Goal: Task Accomplishment & Management: Complete application form

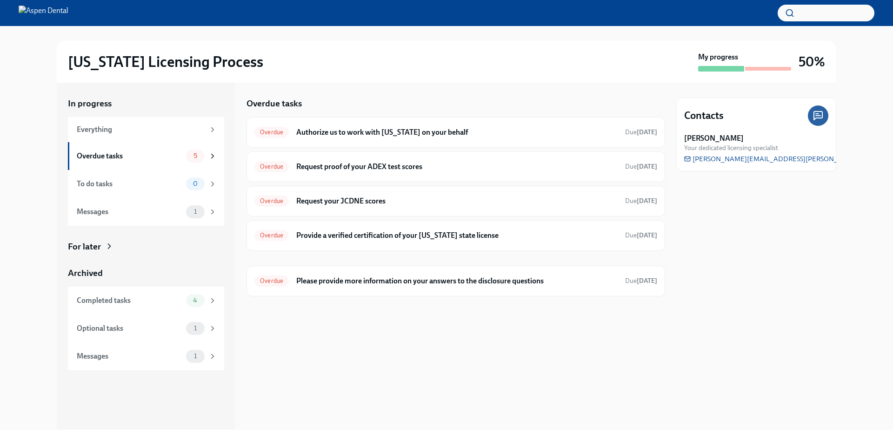
click at [538, 49] on div "[US_STATE] Licensing Process My progress 50%" at bounding box center [446, 62] width 779 height 42
click at [460, 133] on h6 "Authorize us to work with [US_STATE] on your behalf" at bounding box center [456, 132] width 321 height 10
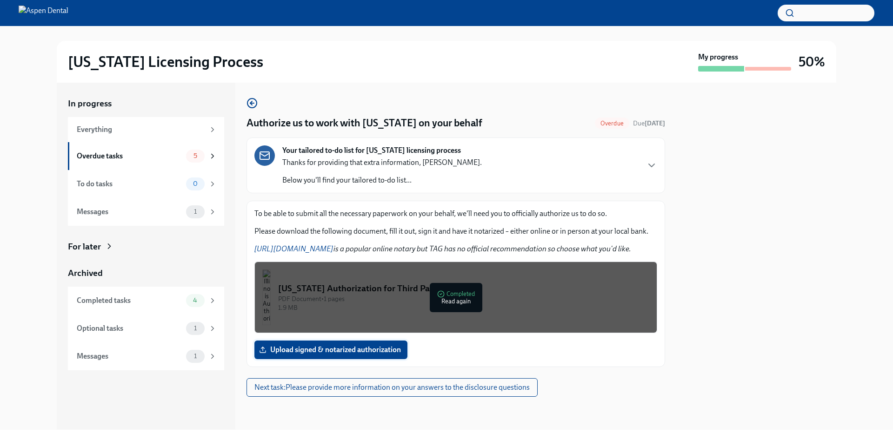
click at [336, 347] on span "Upload signed & notarized authorization" at bounding box center [331, 349] width 140 height 9
click at [0, 0] on input "Upload signed & notarized authorization" at bounding box center [0, 0] width 0 height 0
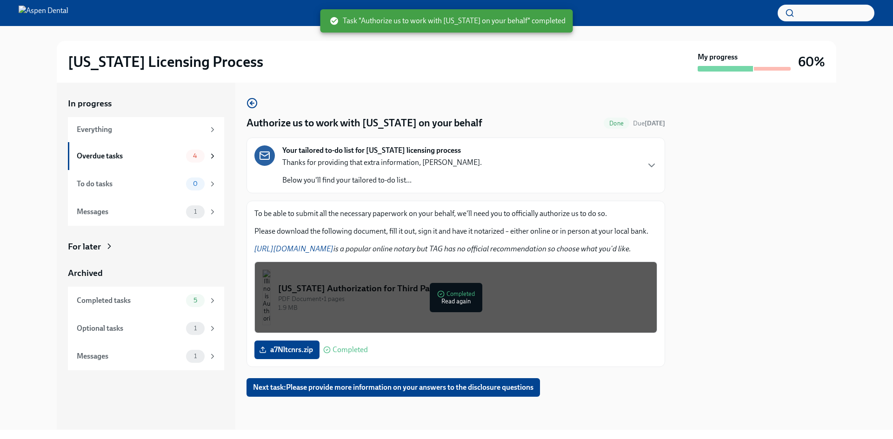
drag, startPoint x: 292, startPoint y: 350, endPoint x: 268, endPoint y: 364, distance: 28.3
click at [268, 364] on div "To be able to submit all the necessary paperwork on your behalf, we'll need you…" at bounding box center [455, 284] width 418 height 166
click at [280, 352] on span "a7Nltcnrs.zip" at bounding box center [287, 349] width 52 height 9
click at [0, 0] on input "a7Nltcnrs.zip" at bounding box center [0, 0] width 0 height 0
click at [443, 297] on div "PDF Document • 1 pages" at bounding box center [463, 299] width 371 height 9
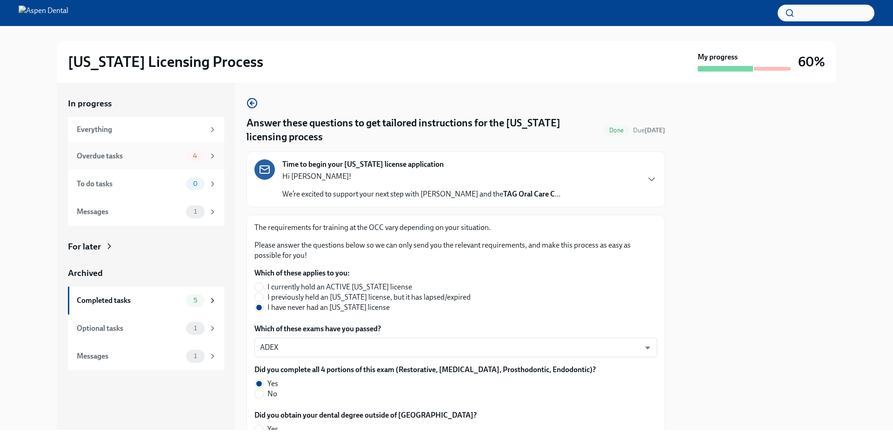
click at [140, 155] on div "Overdue tasks" at bounding box center [130, 156] width 106 height 10
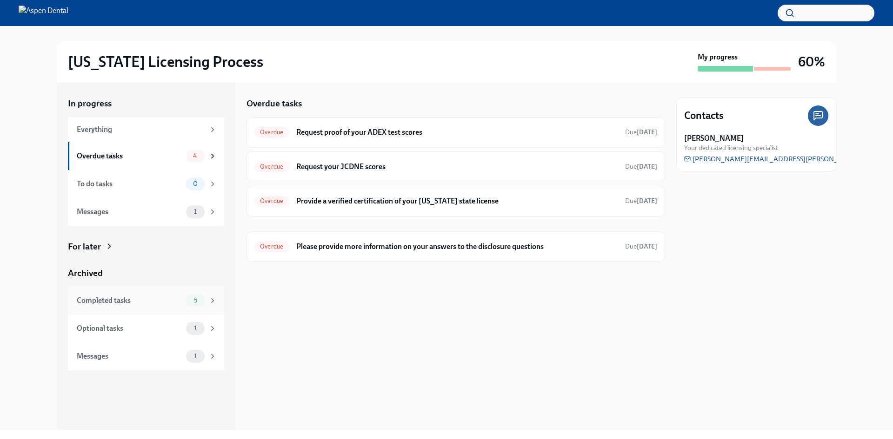
click at [140, 305] on div "Completed tasks" at bounding box center [130, 301] width 106 height 10
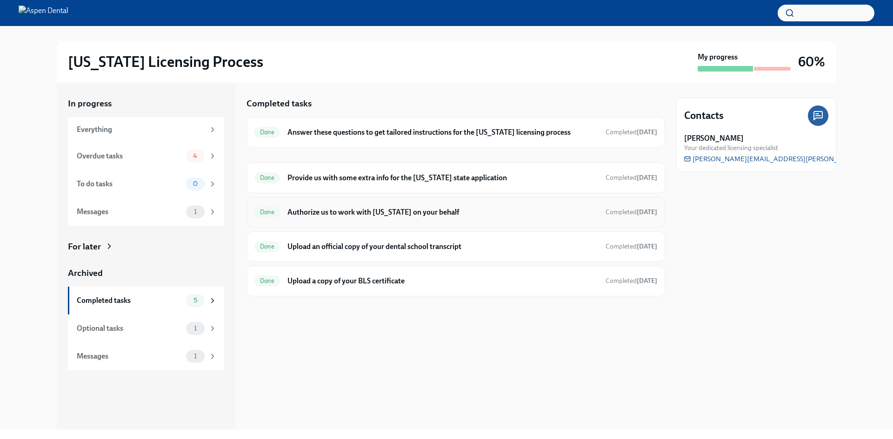
click at [389, 207] on h6 "Authorize us to work with [US_STATE] on your behalf" at bounding box center [442, 212] width 311 height 10
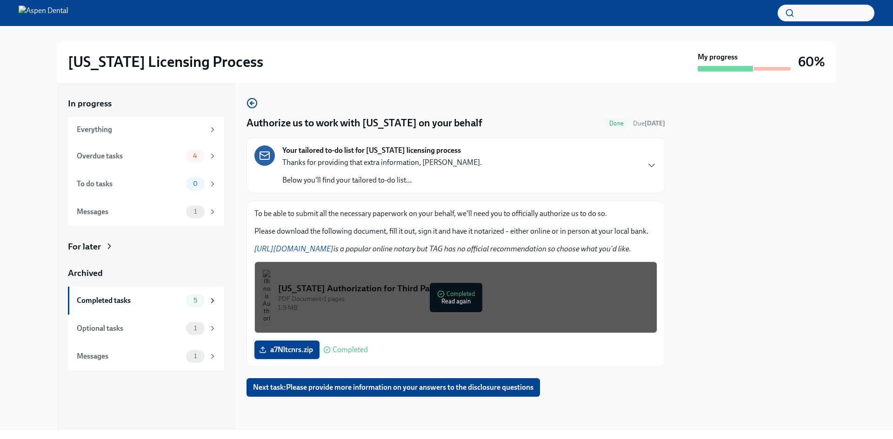
click at [290, 350] on span "a7Nltcnrs.zip" at bounding box center [287, 349] width 52 height 9
click at [0, 0] on input "a7Nltcnrs.zip" at bounding box center [0, 0] width 0 height 0
click at [263, 346] on icon at bounding box center [262, 349] width 7 height 7
click at [0, 0] on input "a7Nltcnrs.pdf" at bounding box center [0, 0] width 0 height 0
click at [355, 418] on div at bounding box center [455, 412] width 418 height 30
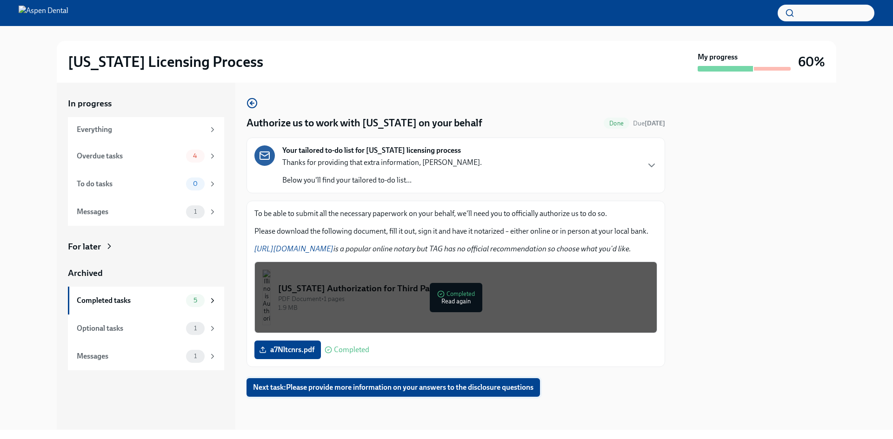
click at [330, 389] on span "Next task : Please provide more information on your answers to the disclosure q…" at bounding box center [393, 387] width 280 height 9
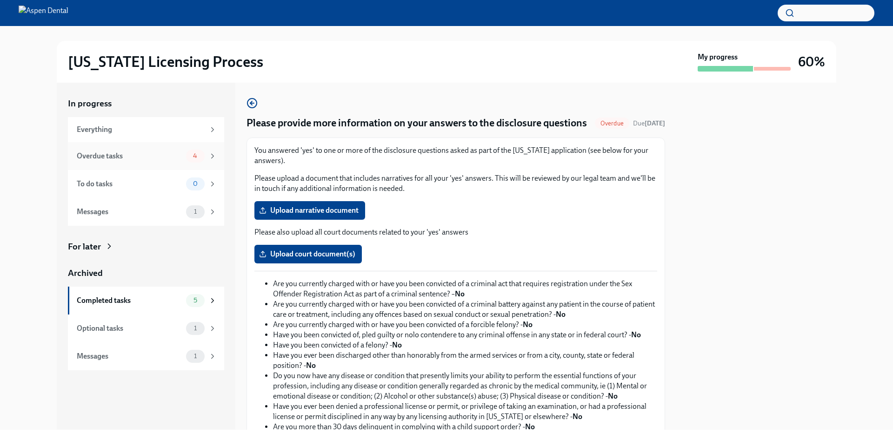
click at [166, 148] on div "Overdue tasks 4" at bounding box center [146, 156] width 156 height 28
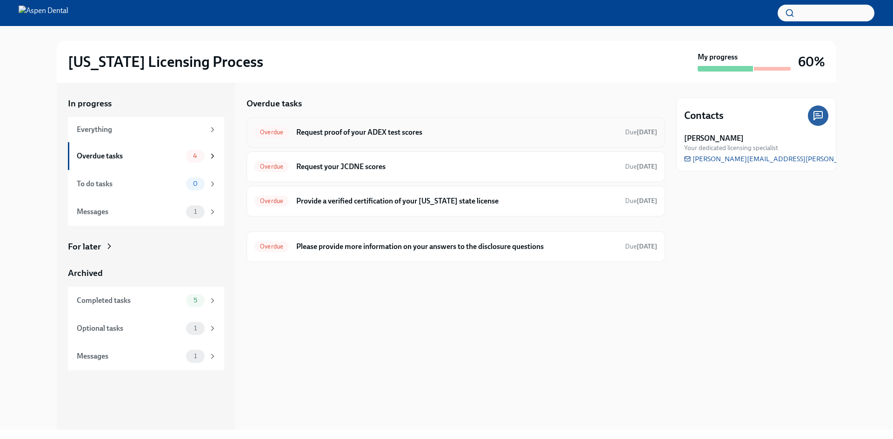
click at [332, 131] on h6 "Request proof of your ADEX test scores" at bounding box center [456, 132] width 321 height 10
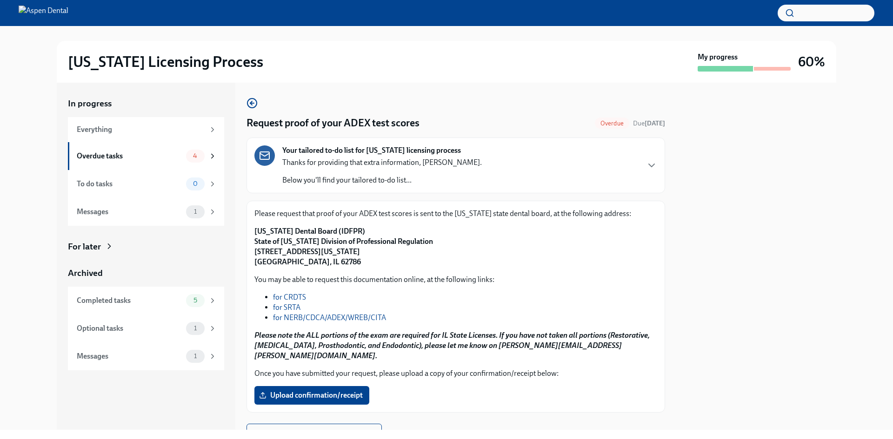
click at [325, 319] on link "for NERB/CDCA/ADEX/WREB/CITA" at bounding box center [329, 317] width 113 height 9
click at [154, 150] on div "Overdue tasks 4" at bounding box center [147, 156] width 140 height 13
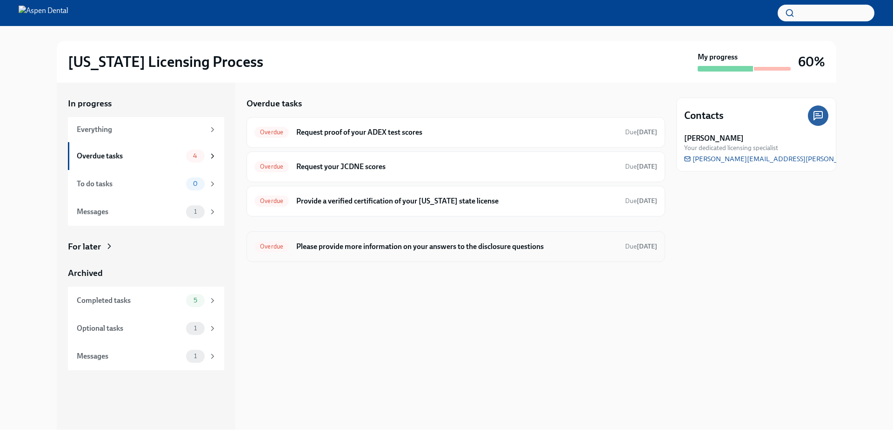
click at [404, 249] on h6 "Please provide more information on your answers to the disclosure questions" at bounding box center [456, 247] width 321 height 10
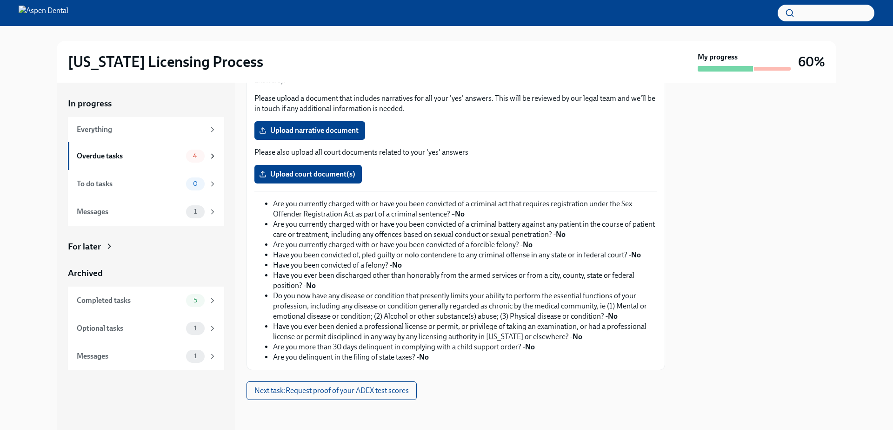
scroll to position [94, 0]
click at [313, 154] on p "Please also upload all court documents related to your 'yes' answers" at bounding box center [455, 152] width 403 height 10
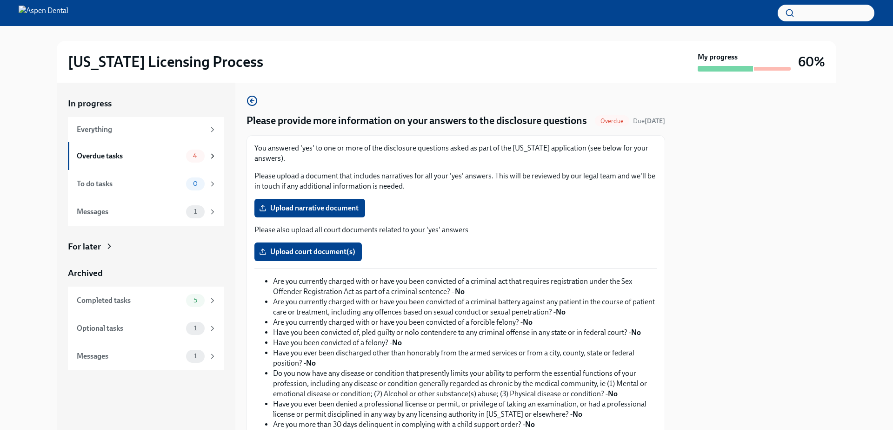
scroll to position [0, 0]
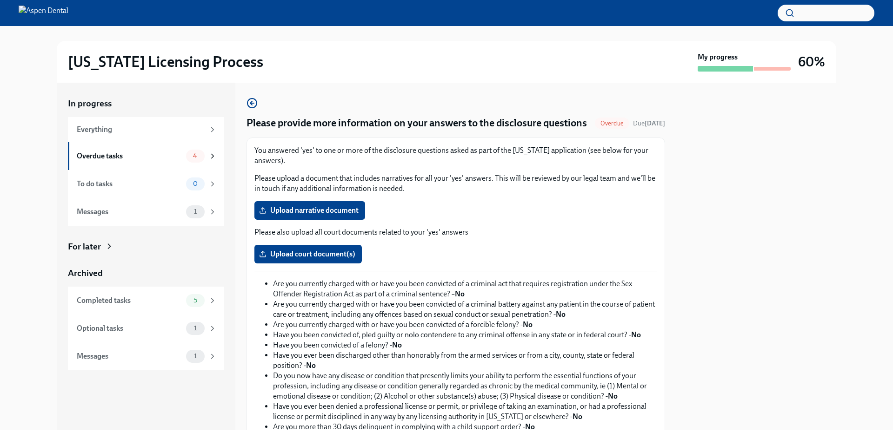
click at [596, 124] on div "Overdue Due Aug 9th" at bounding box center [630, 123] width 70 height 11
click at [347, 219] on label "Upload narrative document" at bounding box center [309, 210] width 111 height 19
click at [0, 0] on input "Upload narrative document" at bounding box center [0, 0] width 0 height 0
click at [301, 122] on h4 "Please provide more information on your answers to the disclosure questions" at bounding box center [416, 123] width 340 height 14
click at [138, 298] on div "Completed tasks" at bounding box center [130, 301] width 106 height 10
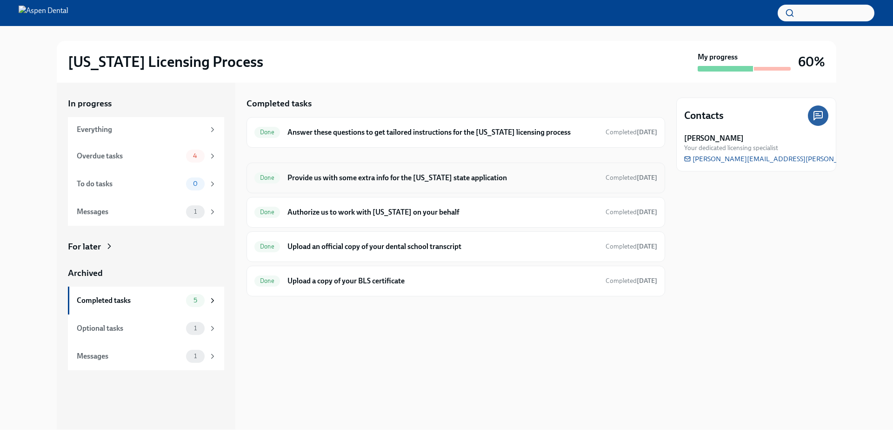
click at [401, 176] on h6 "Provide us with some extra info for the Illinois state application" at bounding box center [442, 178] width 311 height 10
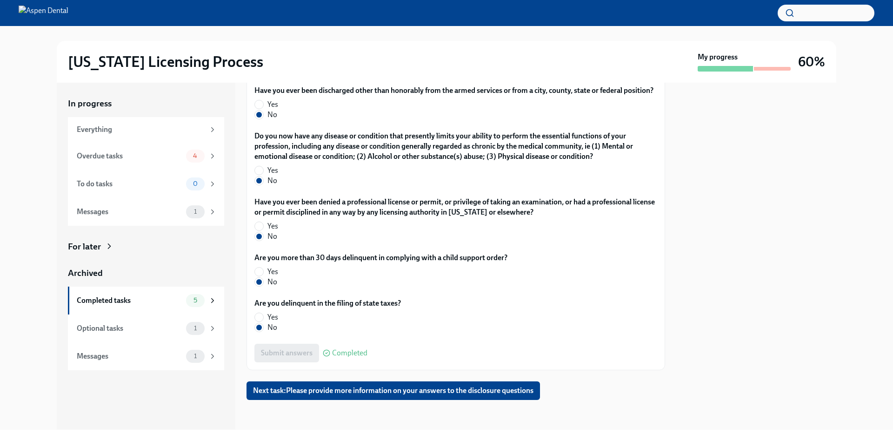
scroll to position [1842, 0]
click at [356, 391] on span "Next task : Please provide more information on your answers to the disclosure q…" at bounding box center [393, 390] width 280 height 9
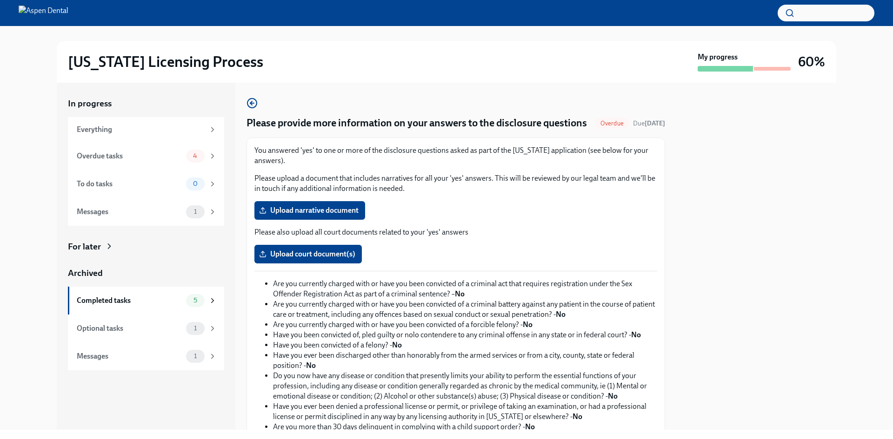
scroll to position [94, 0]
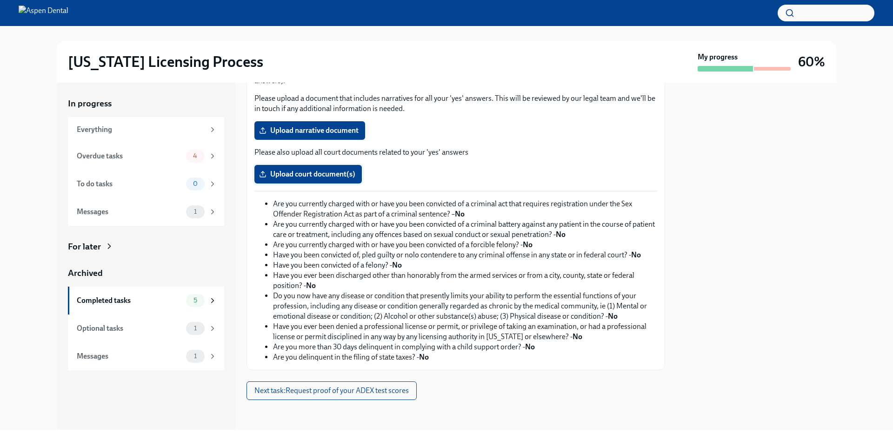
click at [314, 171] on span "Upload court document(s)" at bounding box center [308, 174] width 94 height 9
click at [0, 0] on input "Upload court document(s)" at bounding box center [0, 0] width 0 height 0
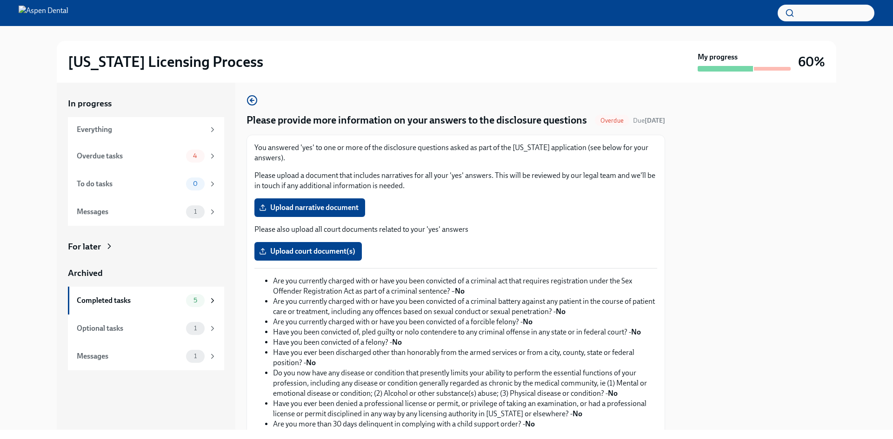
scroll to position [0, 0]
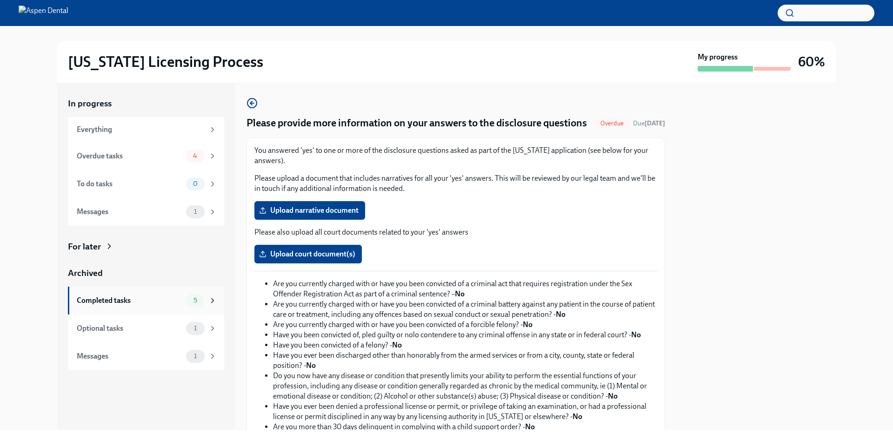
click at [136, 303] on div "Completed tasks" at bounding box center [130, 301] width 106 height 10
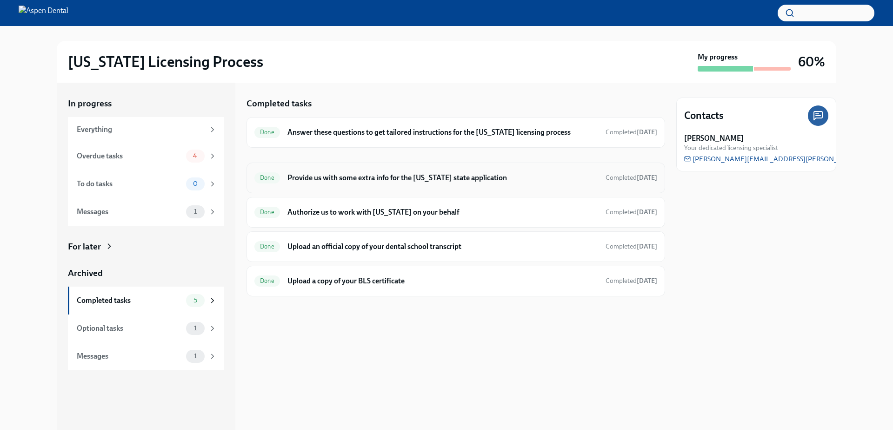
click at [379, 178] on h6 "Provide us with some extra info for the Illinois state application" at bounding box center [442, 178] width 311 height 10
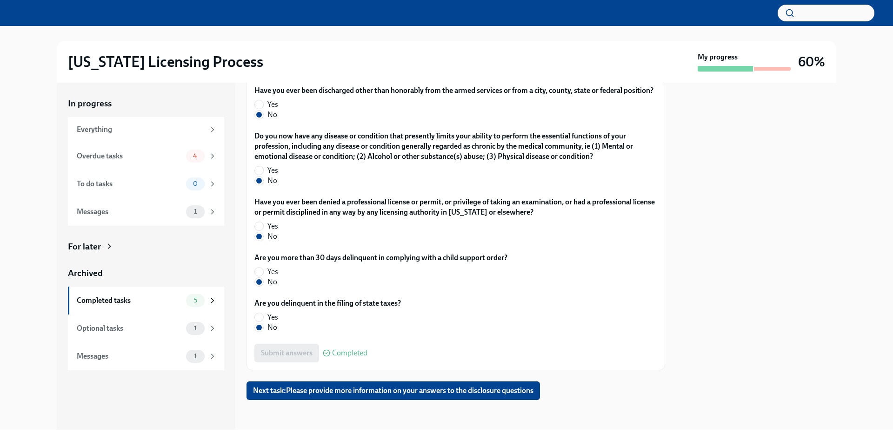
scroll to position [1842, 0]
click at [341, 384] on button "Next task : Please provide more information on your answers to the disclosure q…" at bounding box center [392, 391] width 293 height 19
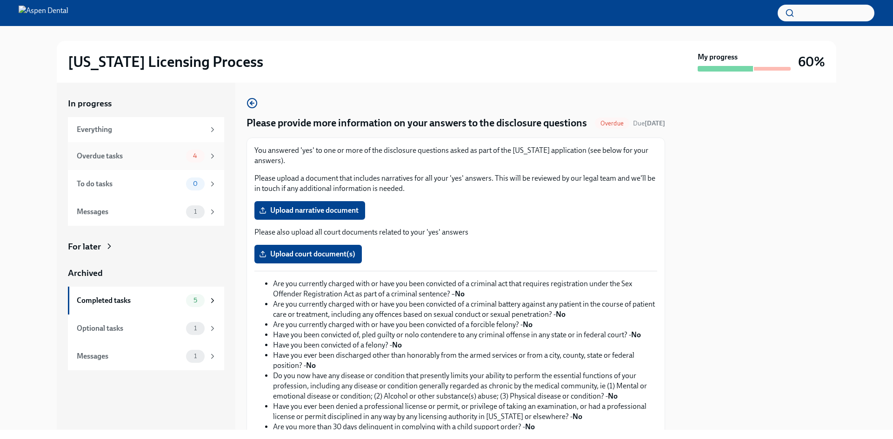
click at [167, 157] on div "Overdue tasks" at bounding box center [130, 156] width 106 height 10
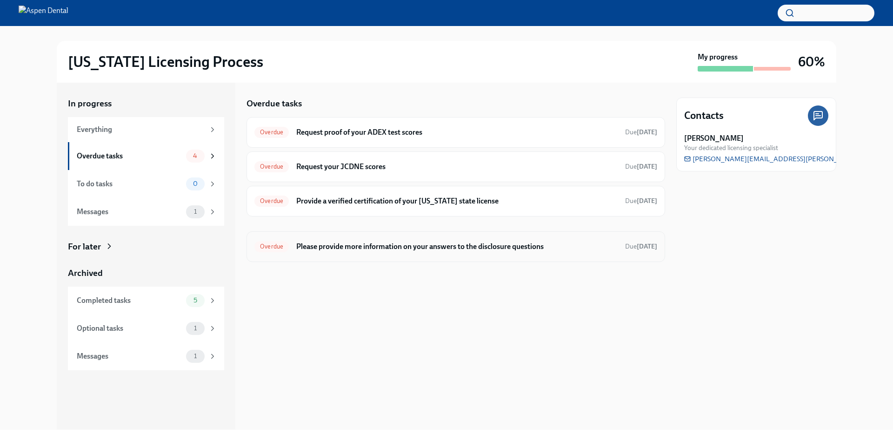
click at [596, 248] on h6 "Please provide more information on your answers to the disclosure questions" at bounding box center [456, 247] width 321 height 10
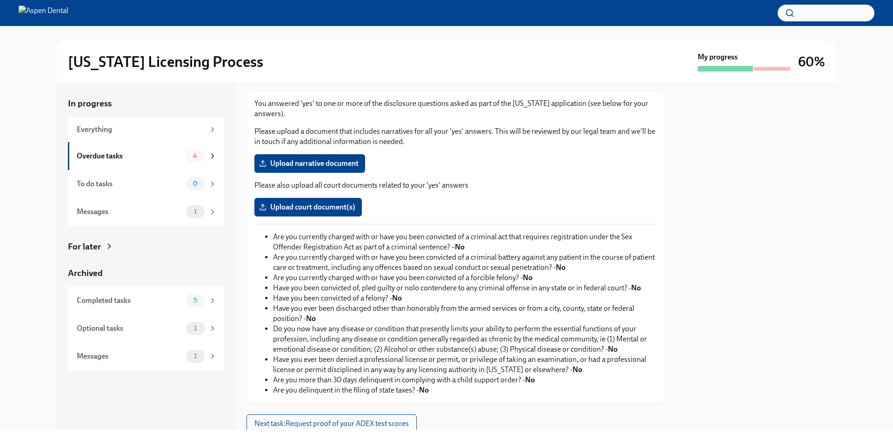
scroll to position [94, 0]
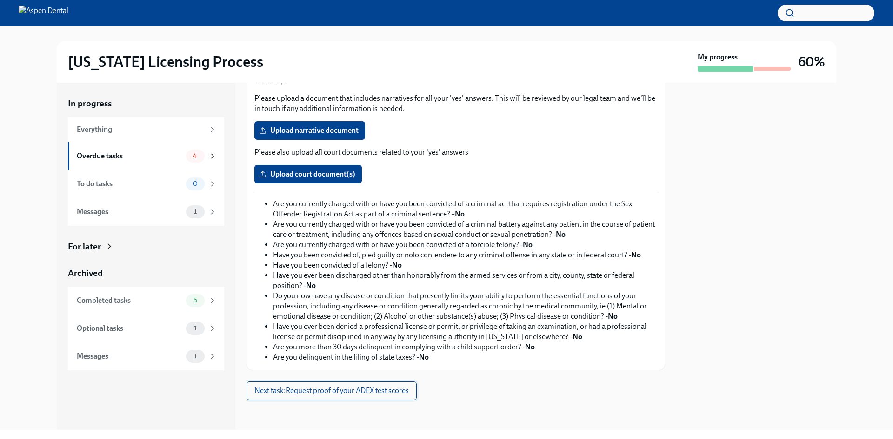
click at [325, 387] on span "Next task : Request proof of your ADEX test scores" at bounding box center [331, 390] width 154 height 9
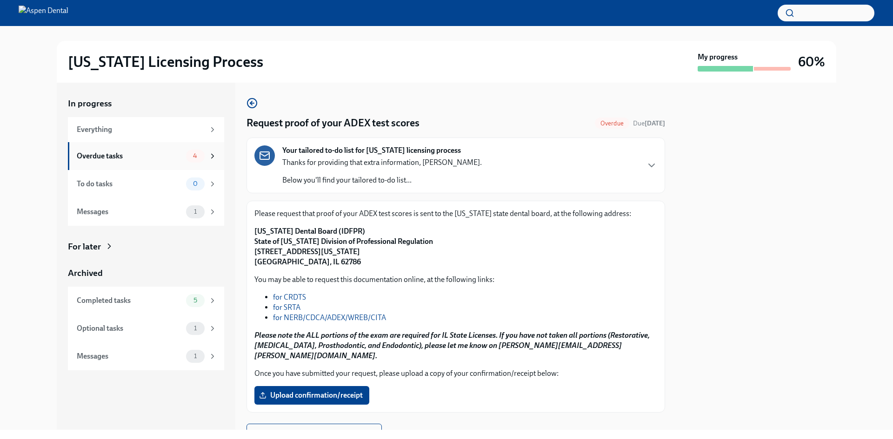
click at [163, 155] on div "Overdue tasks" at bounding box center [130, 156] width 106 height 10
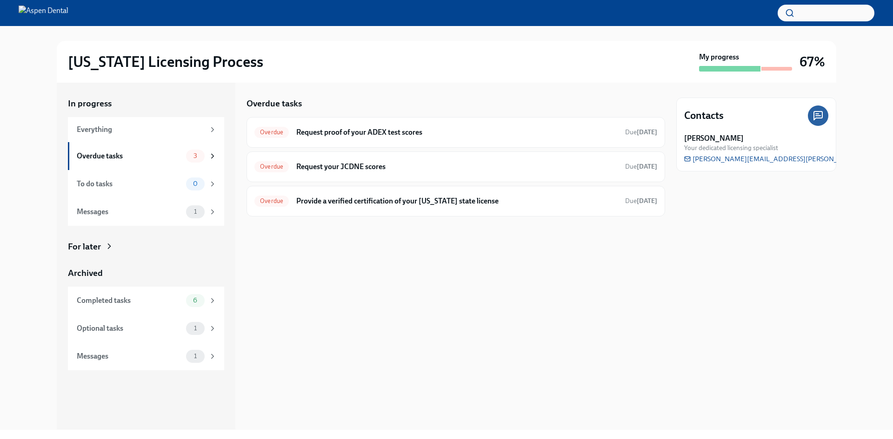
click at [69, 20] on div at bounding box center [446, 13] width 893 height 26
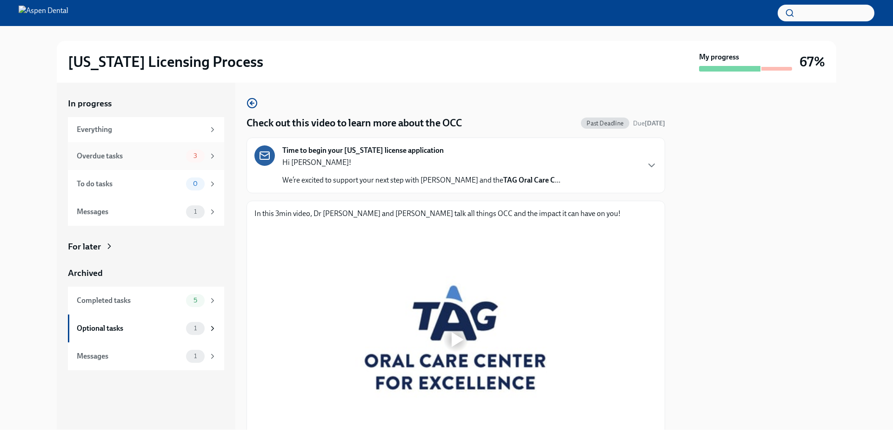
click at [176, 159] on div "Overdue tasks" at bounding box center [130, 156] width 106 height 10
